Goal: Check status: Check status

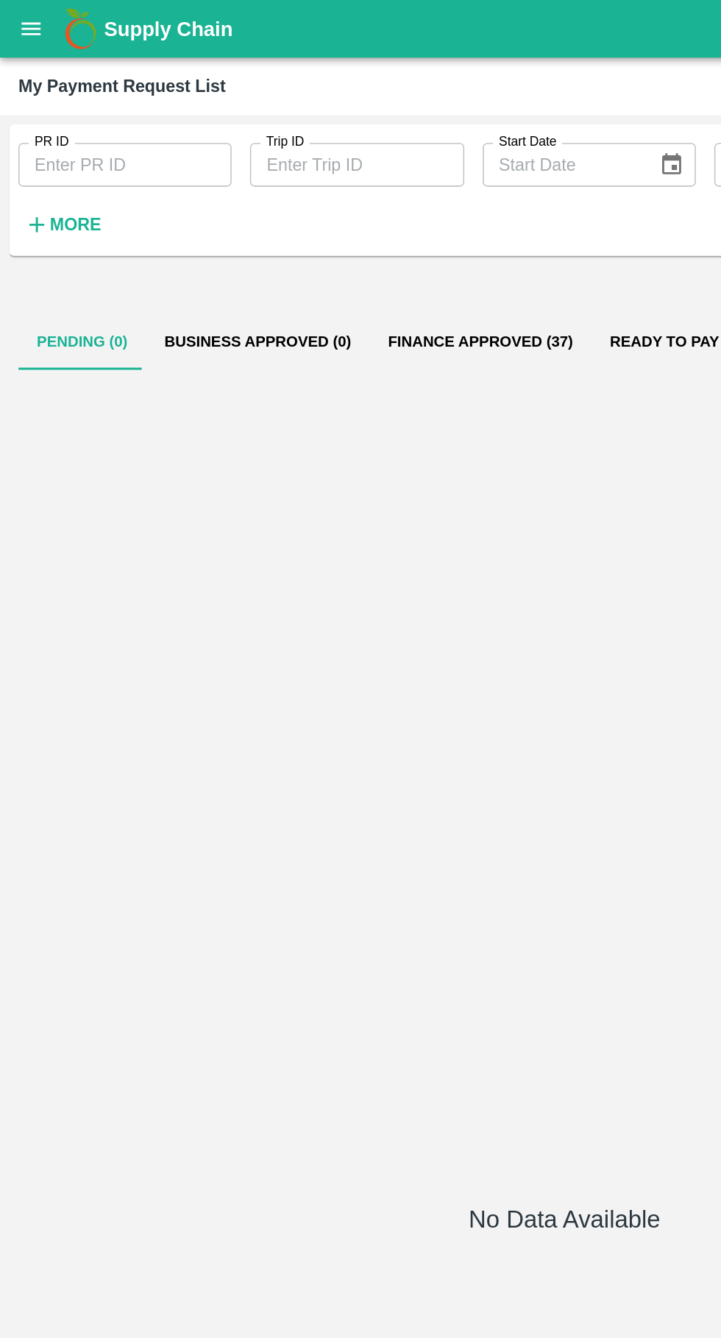
click at [139, 219] on button "Business Approved (0)" at bounding box center [164, 218] width 143 height 35
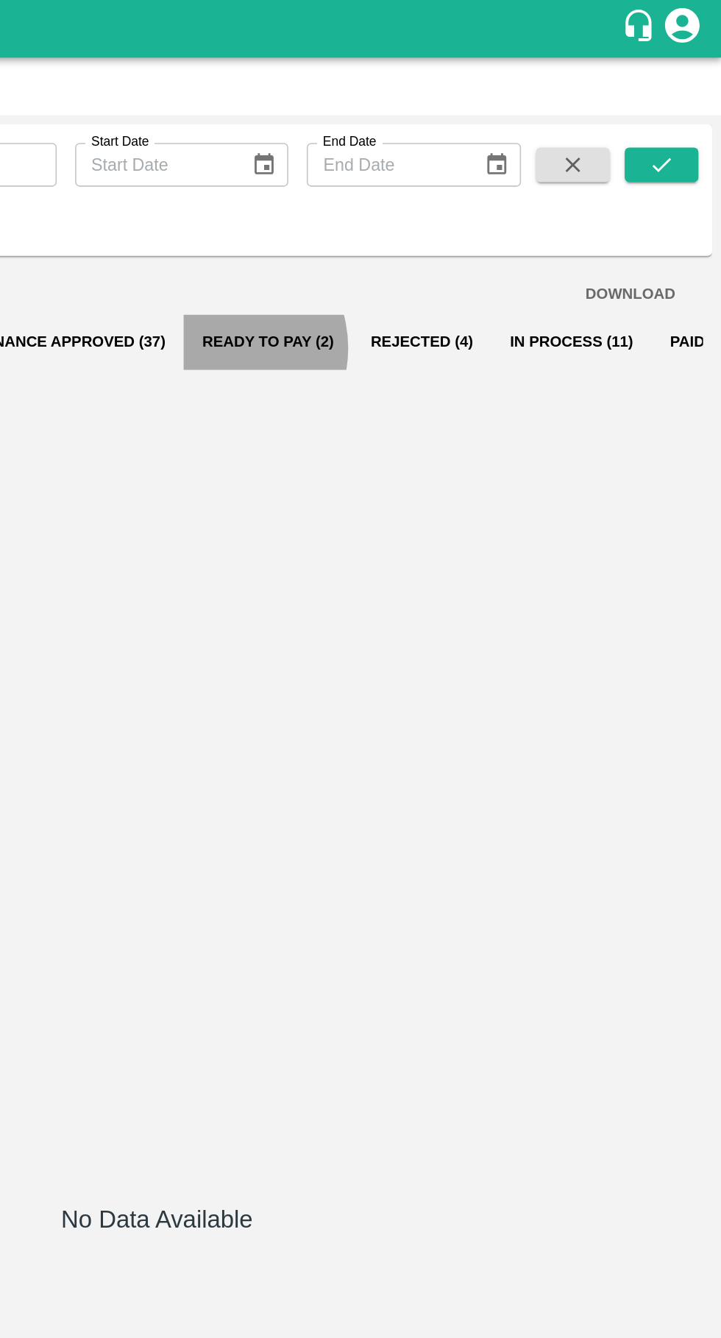
click at [382, 222] on button "Ready To Pay (2)" at bounding box center [431, 218] width 107 height 35
